Goal: Ask a question: Seek information or help from site administrators or community

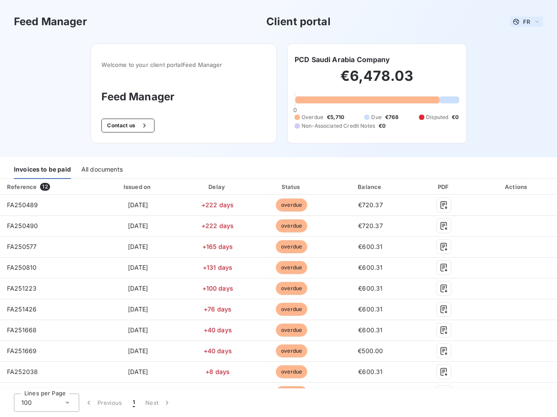
click at [523, 22] on span "FR" at bounding box center [526, 21] width 7 height 7
click at [123, 126] on button "Contact us" at bounding box center [127, 126] width 53 height 14
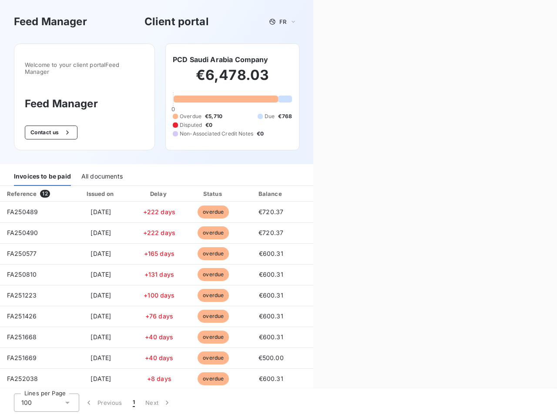
click at [338, 60] on div "Contact us Fill out the form below, and a member of our team will get back to y…" at bounding box center [435, 208] width 244 height 417
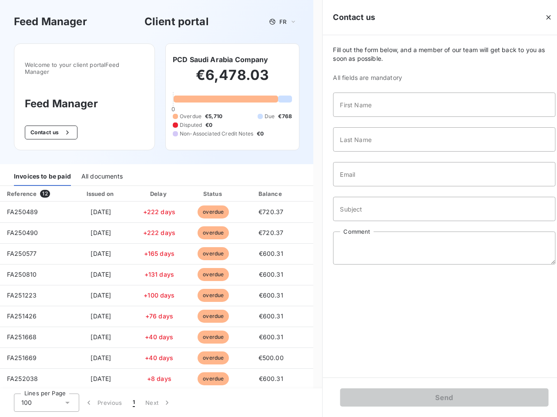
click at [42, 170] on div "Invoices to be paid" at bounding box center [42, 177] width 57 height 18
click at [101, 170] on div "All documents" at bounding box center [101, 177] width 41 height 18
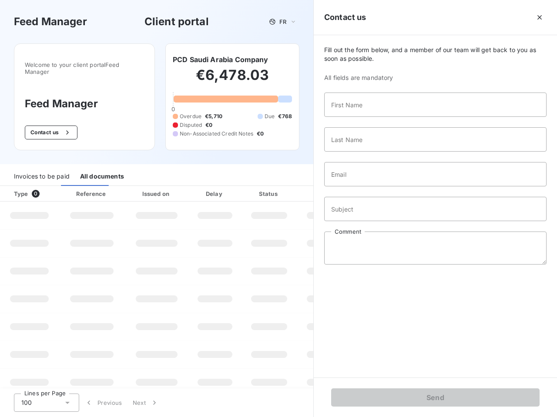
click at [46, 187] on th "Type 0" at bounding box center [29, 194] width 59 height 16
click at [136, 187] on th "Issued on" at bounding box center [156, 194] width 63 height 16
click at [214, 187] on th "Delay" at bounding box center [214, 194] width 53 height 16
click at [287, 187] on th "Status" at bounding box center [268, 194] width 55 height 16
click at [365, 187] on div "Fill out the form below, and a member of our team will get back to you as soon …" at bounding box center [435, 206] width 243 height 343
